Goal: Information Seeking & Learning: Learn about a topic

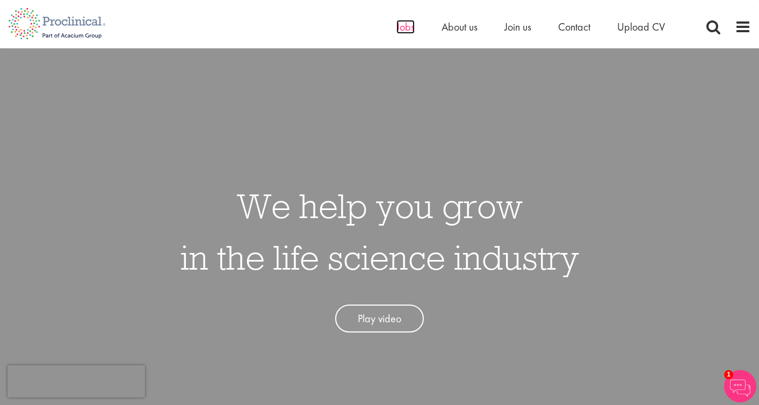
click at [408, 31] on span "Jobs" at bounding box center [405, 27] width 18 height 14
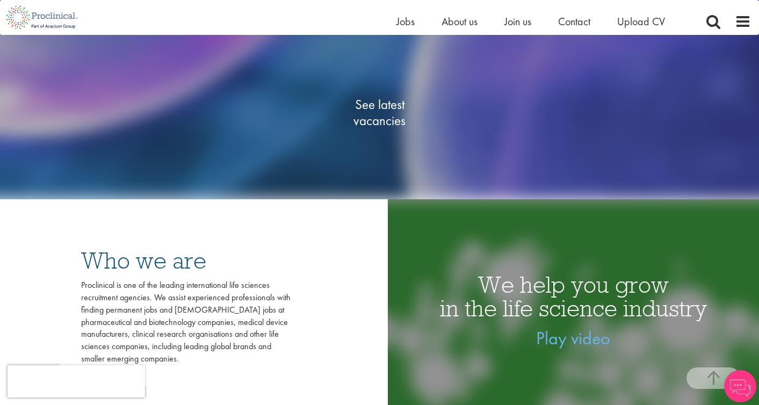
scroll to position [199, 0]
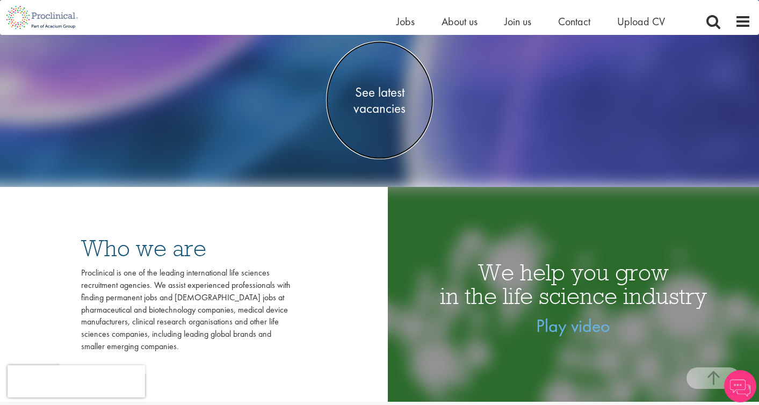
click at [377, 109] on span "See latest vacancies" at bounding box center [379, 100] width 107 height 32
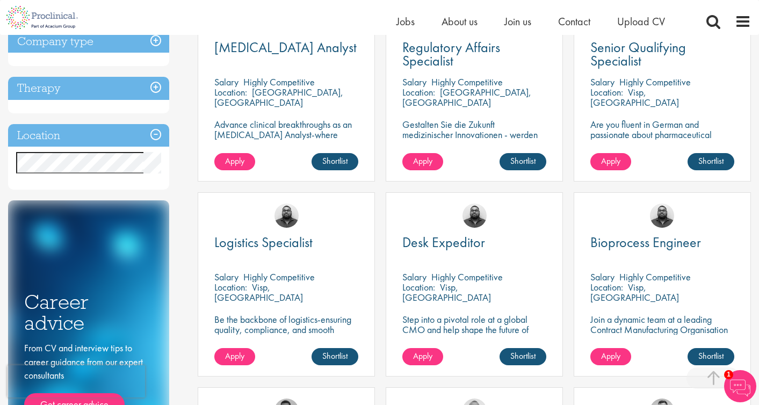
scroll to position [517, 0]
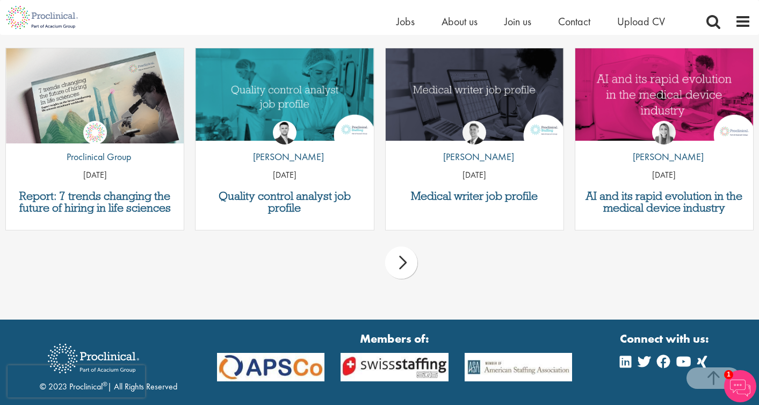
scroll to position [756, 0]
